Goal: Find specific page/section: Find specific page/section

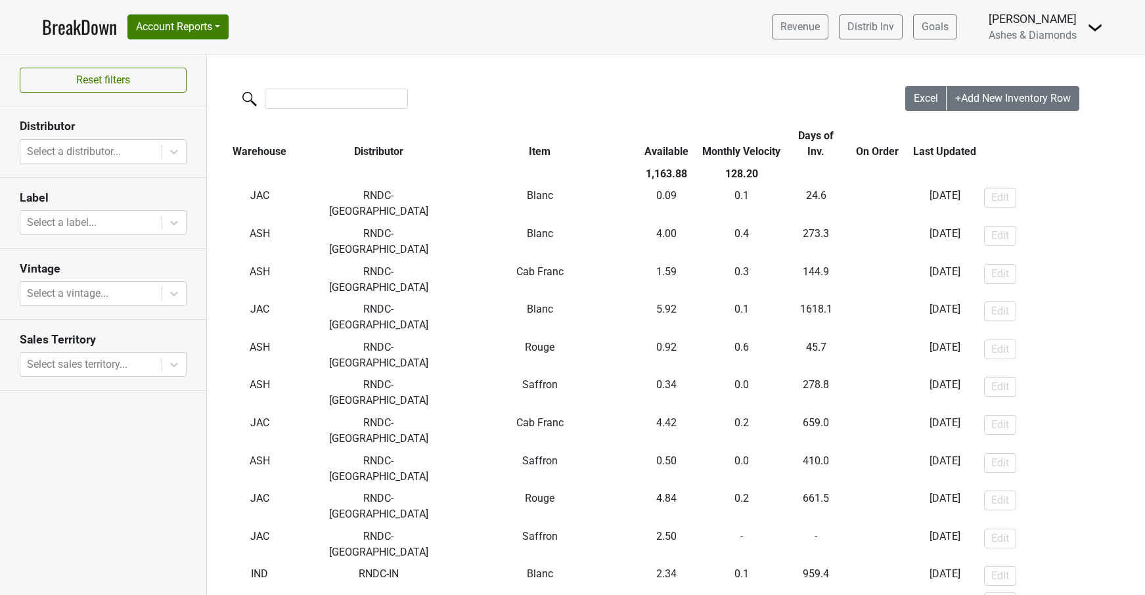
click at [57, 29] on link "BreakDown" at bounding box center [79, 27] width 75 height 28
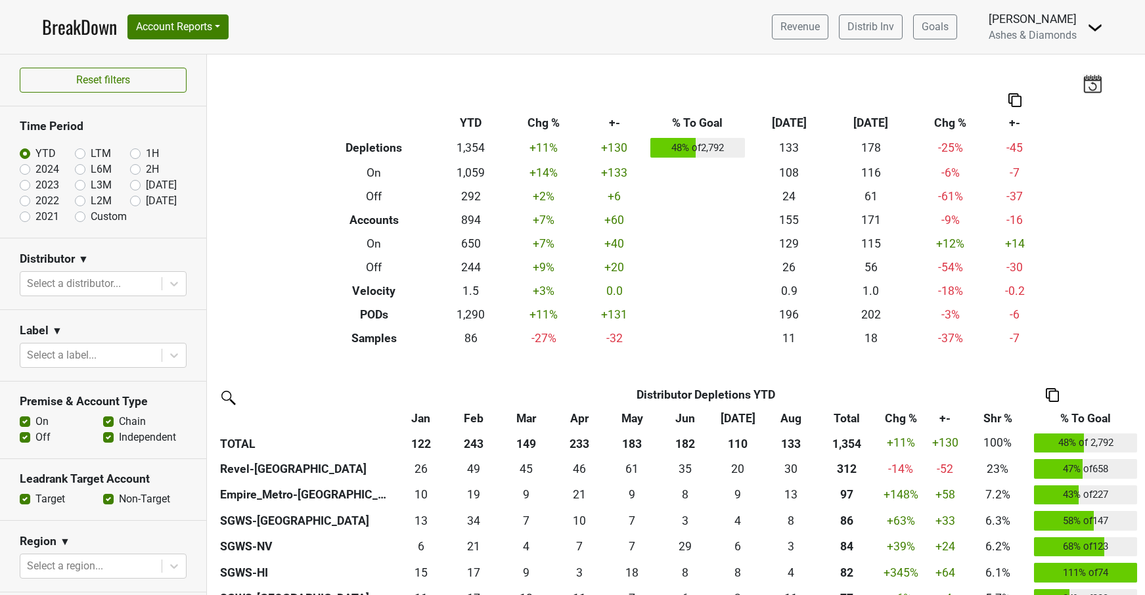
click at [146, 200] on label "Sep '25" at bounding box center [161, 201] width 31 height 16
click at [135, 200] on input "Sep '25" at bounding box center [156, 199] width 53 height 13
radio input "true"
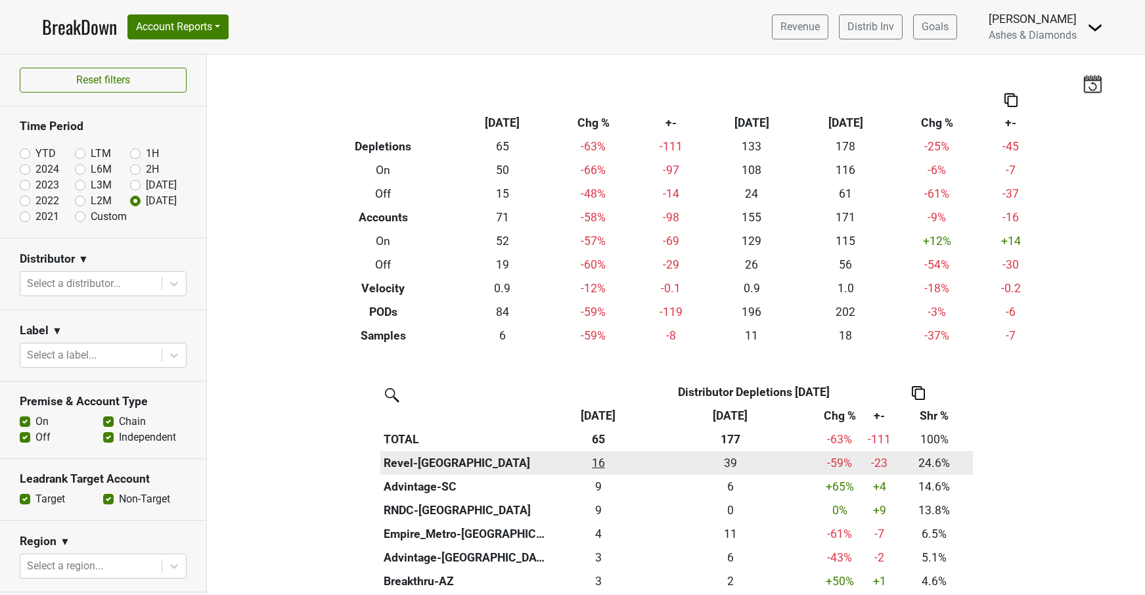
click at [599, 459] on div "16 16" at bounding box center [598, 463] width 87 height 17
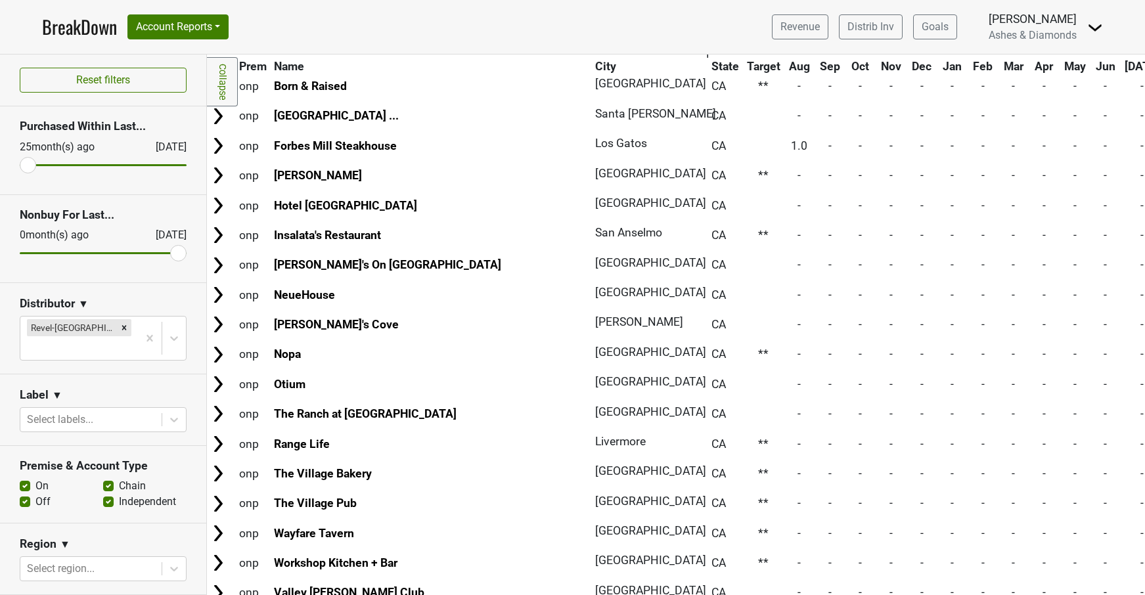
scroll to position [4574, 3]
